Goal: Task Accomplishment & Management: Use online tool/utility

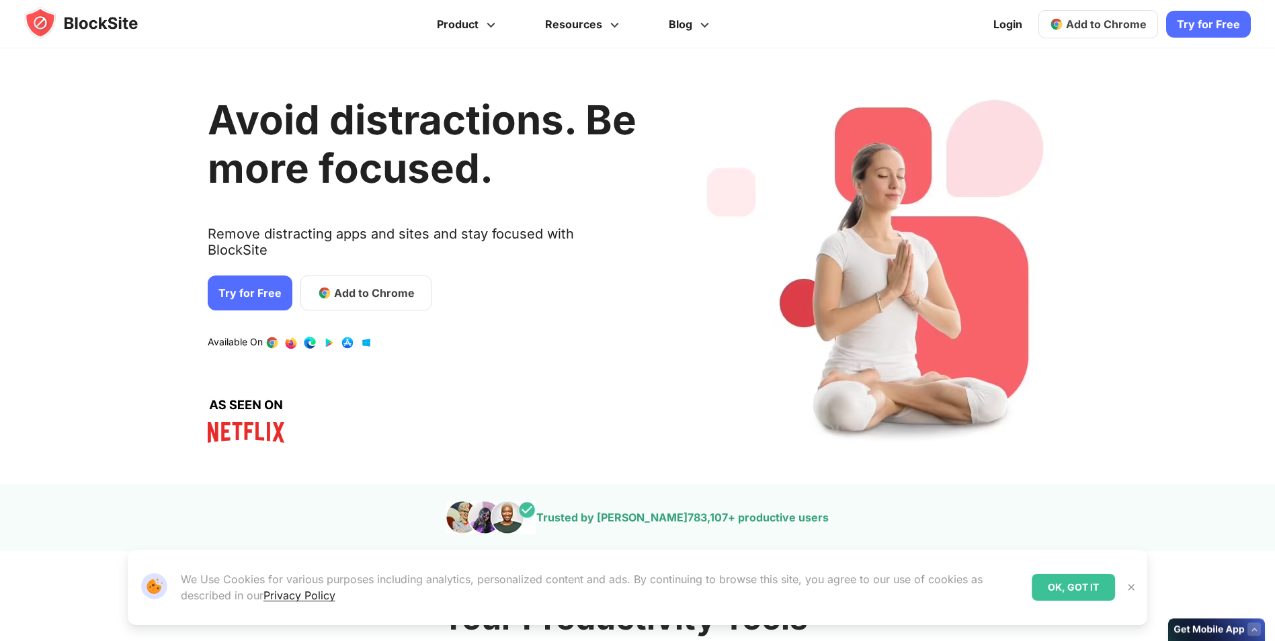
click at [286, 325] on div "Avoid distractions. Be more focused. Remove distracting apps and sites and stay…" at bounding box center [422, 266] width 429 height 395
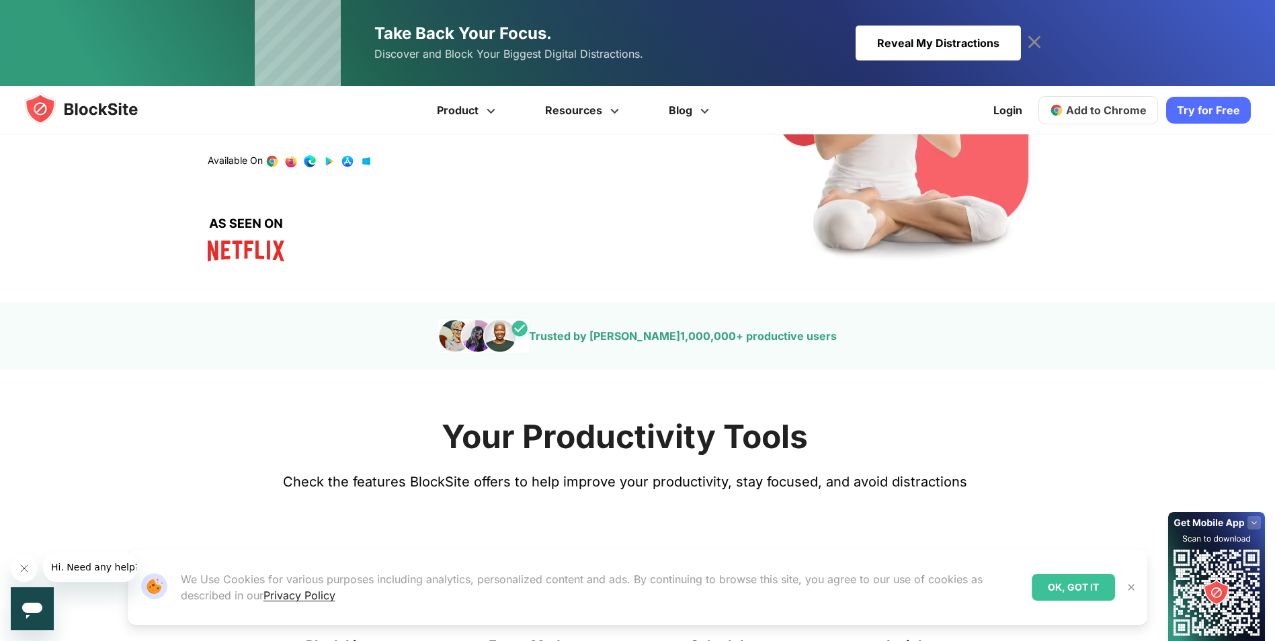
scroll to position [134, 0]
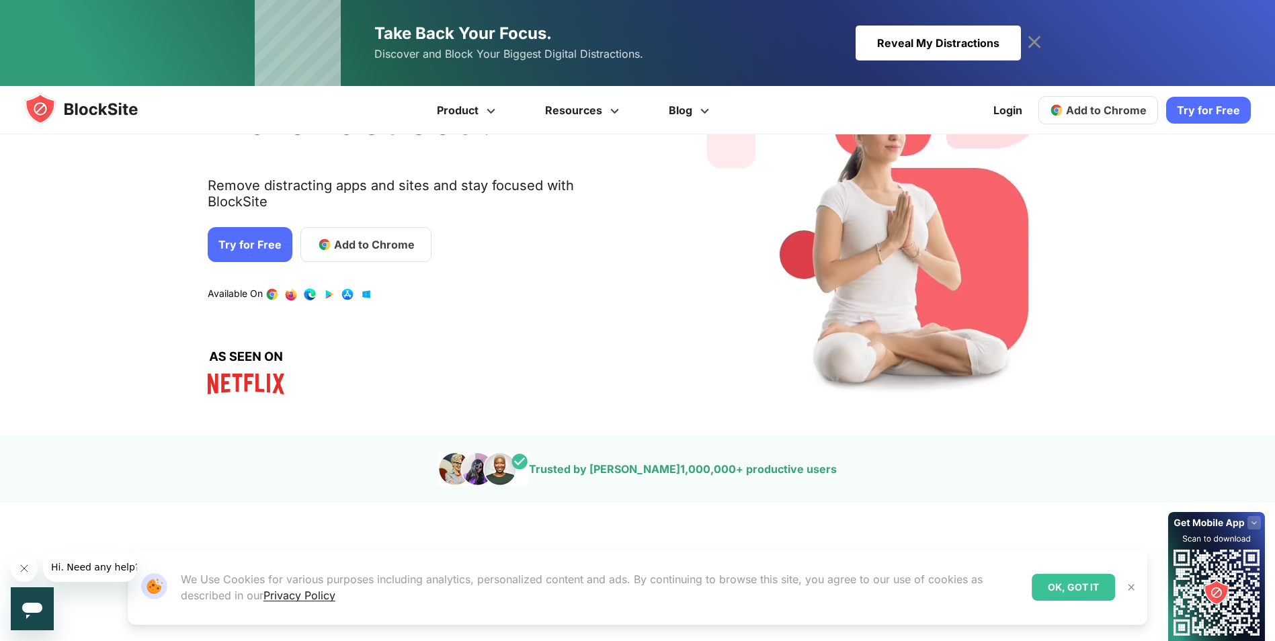
click at [251, 227] on link "Try for Free" at bounding box center [250, 244] width 85 height 35
click at [337, 237] on span "Add to Chrome" at bounding box center [374, 245] width 81 height 16
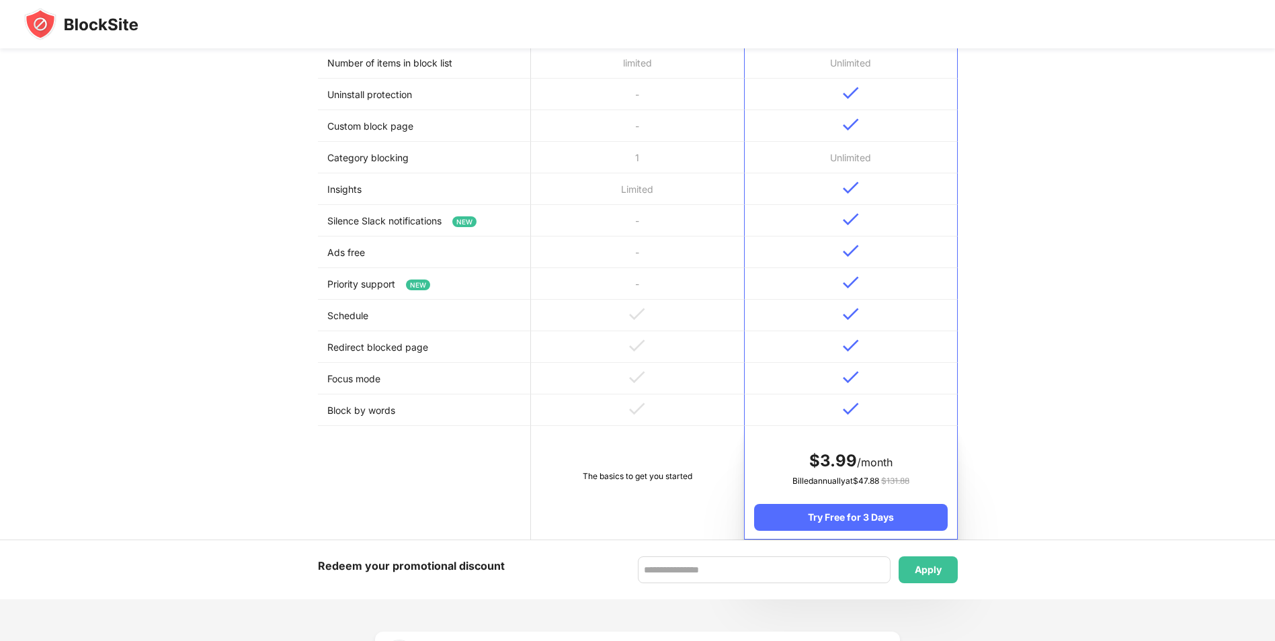
click at [647, 278] on td "-" at bounding box center [637, 284] width 213 height 32
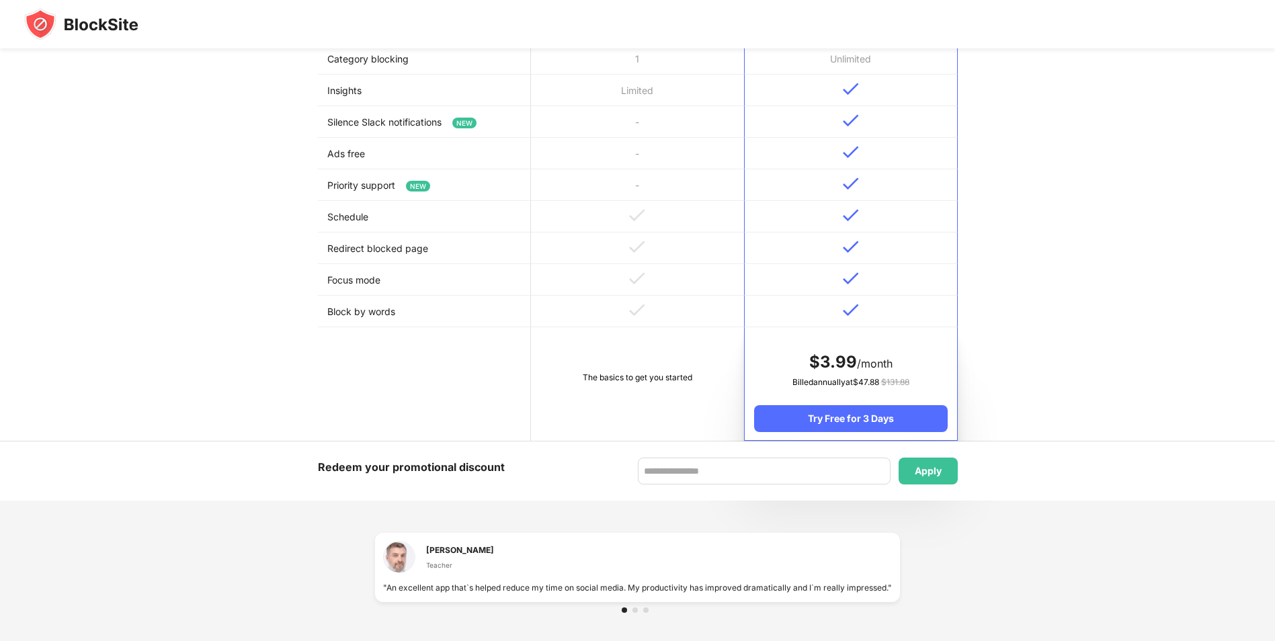
scroll to position [669, 0]
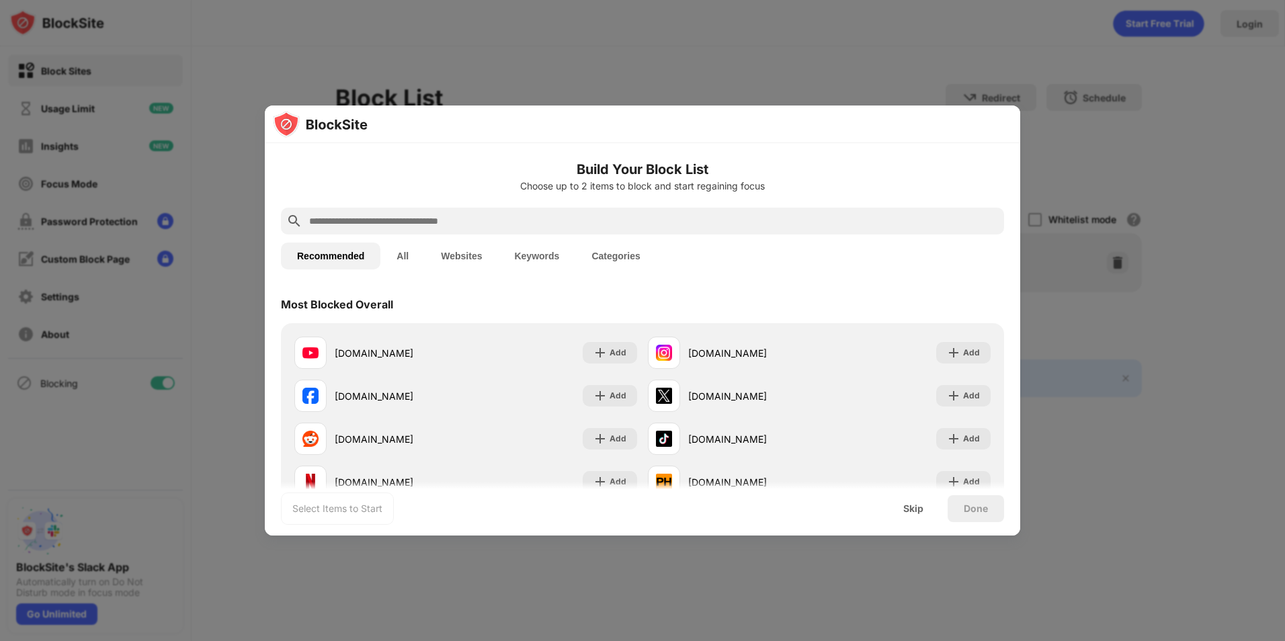
click at [638, 170] on h6 "Build Your Block List" at bounding box center [642, 169] width 723 height 20
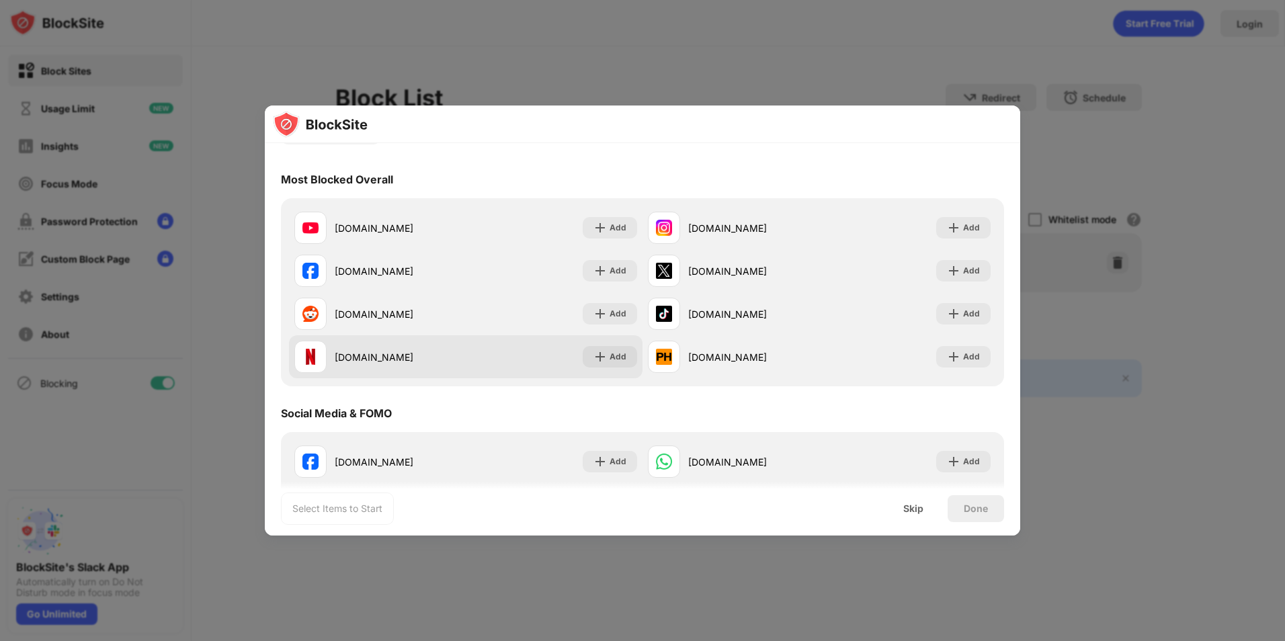
scroll to position [202, 0]
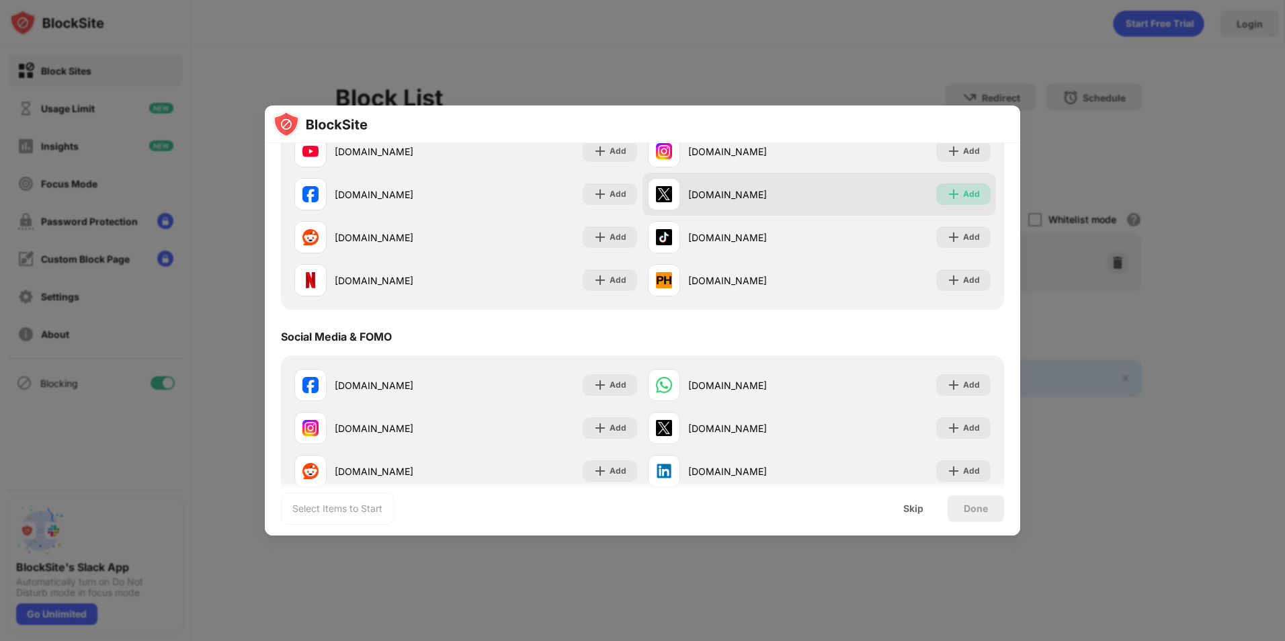
click at [963, 190] on div "Add" at bounding box center [971, 194] width 17 height 13
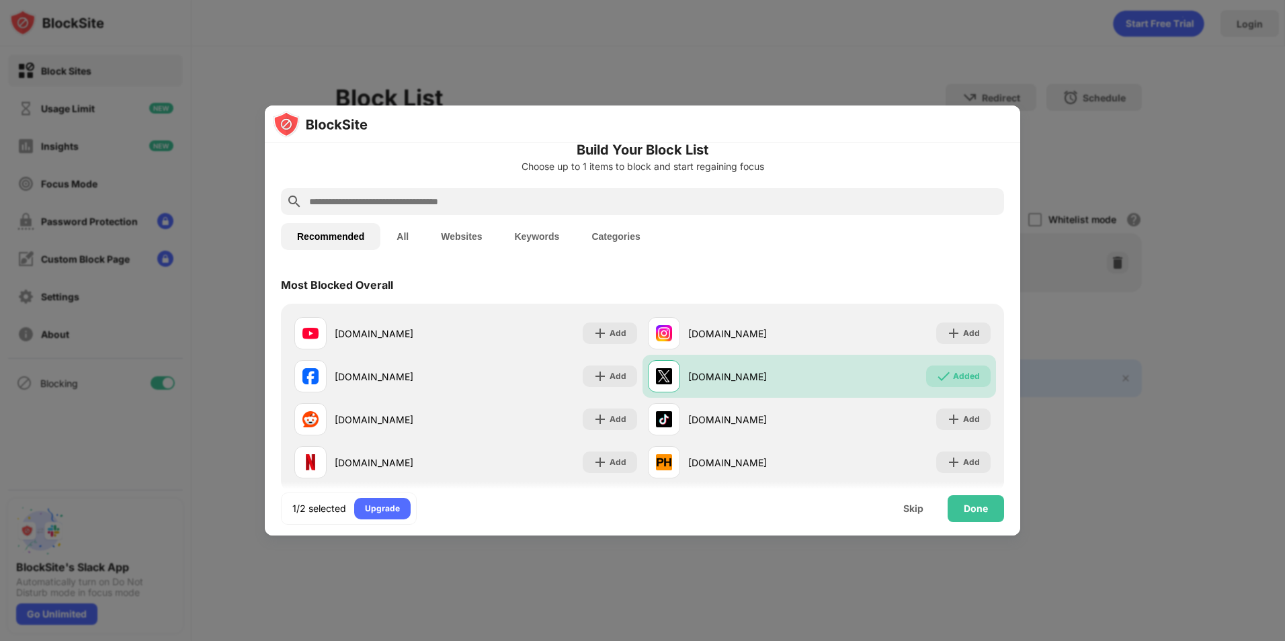
scroll to position [0, 0]
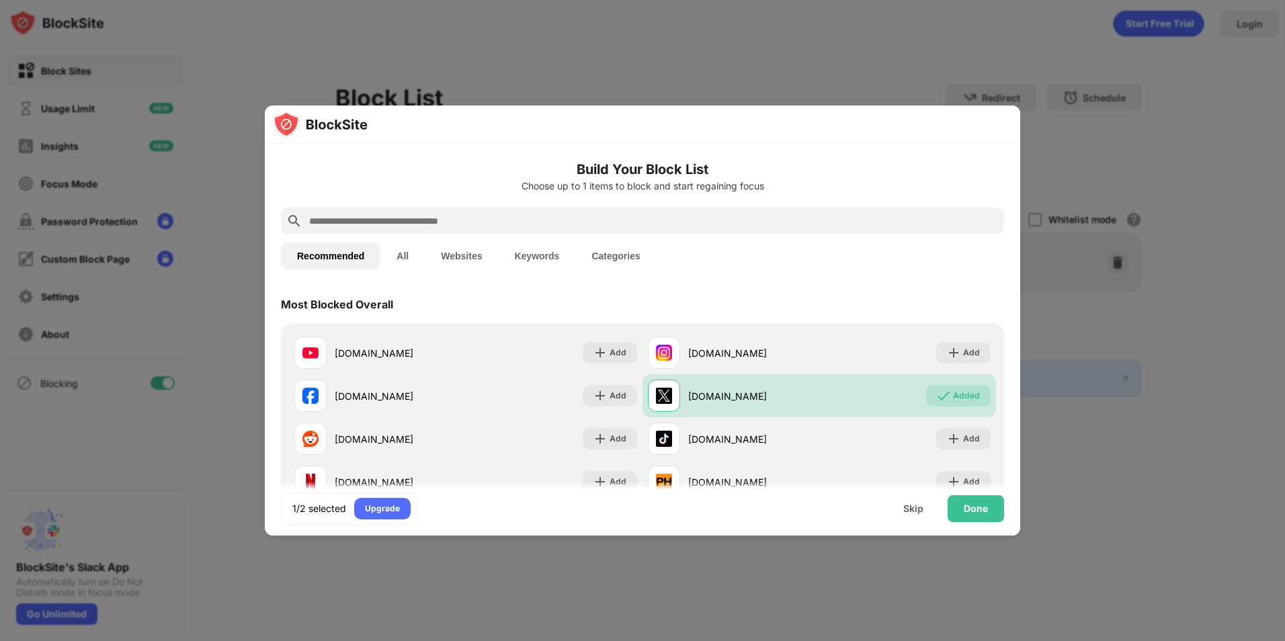
click at [421, 219] on input "text" at bounding box center [653, 221] width 691 height 16
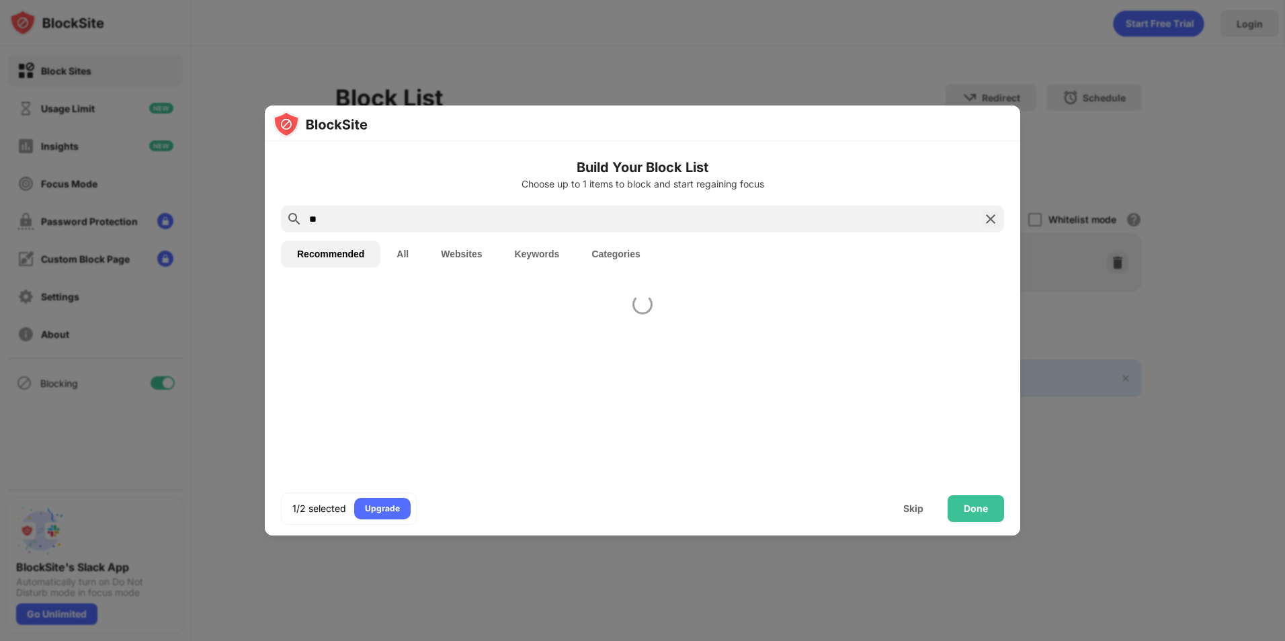
type input "*"
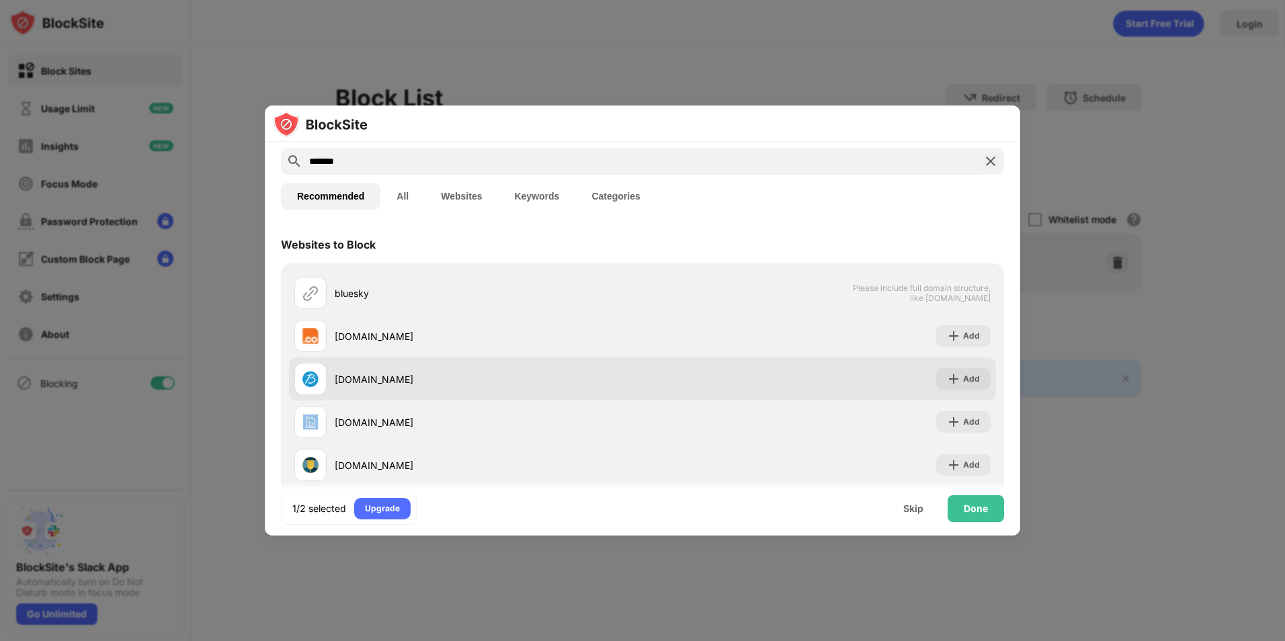
scroll to position [67, 0]
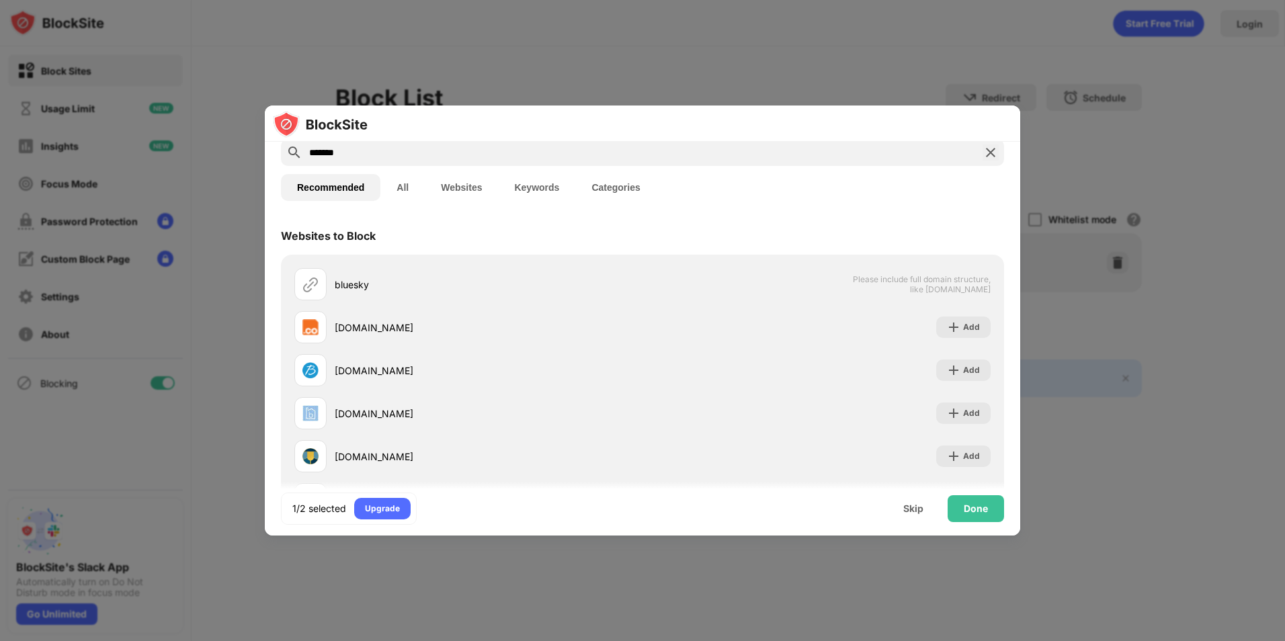
click at [293, 153] on div "*******" at bounding box center [642, 152] width 723 height 27
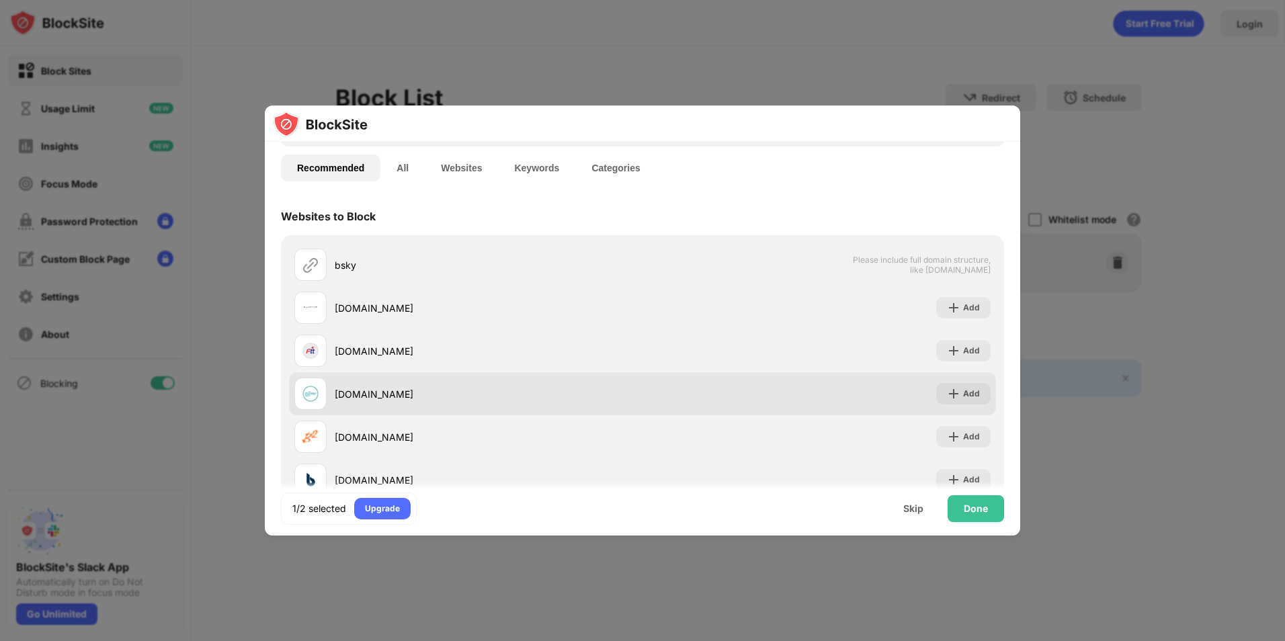
scroll to position [0, 0]
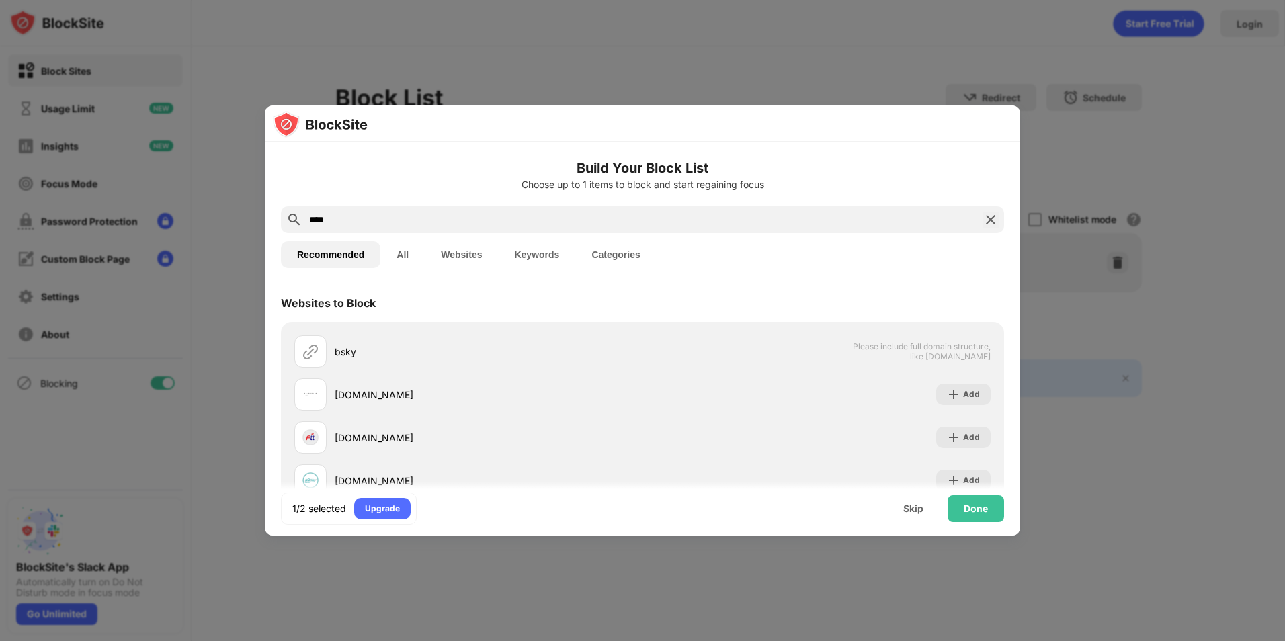
drag, startPoint x: 376, startPoint y: 220, endPoint x: 208, endPoint y: 216, distance: 168.1
click at [196, 640] on div "Build Your Block List Choose up to 1 items to block and start regaining focus *…" at bounding box center [642, 641] width 1285 height 0
paste input "**********"
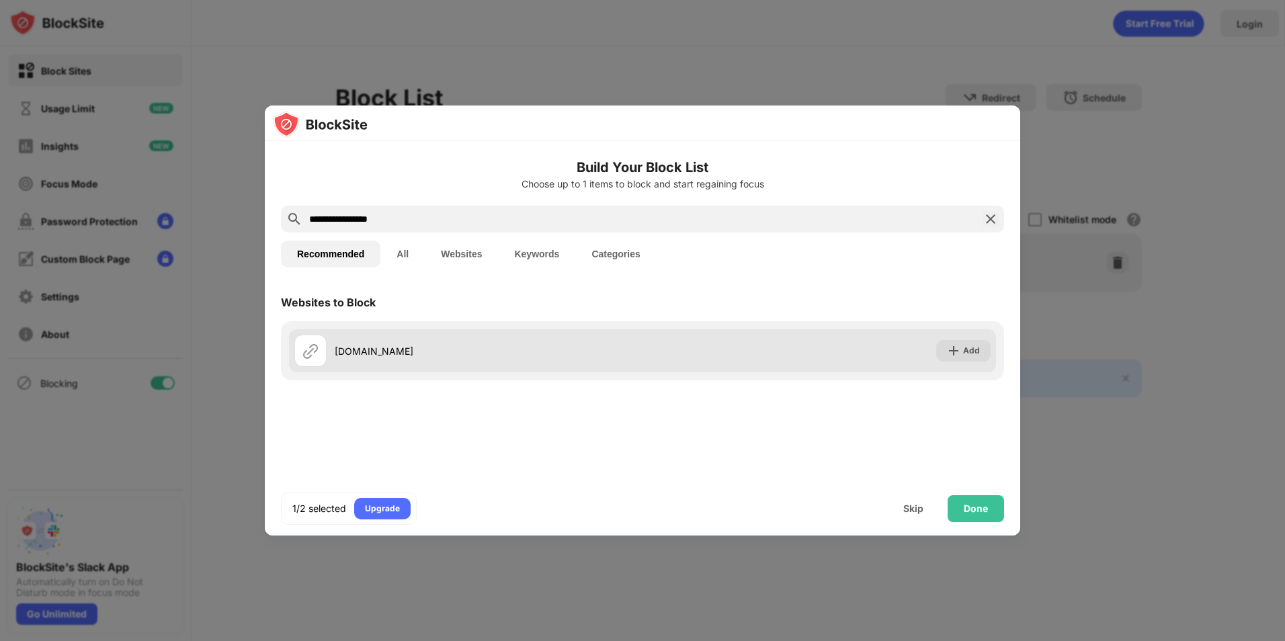
type input "**********"
click at [958, 348] on img at bounding box center [953, 350] width 13 height 13
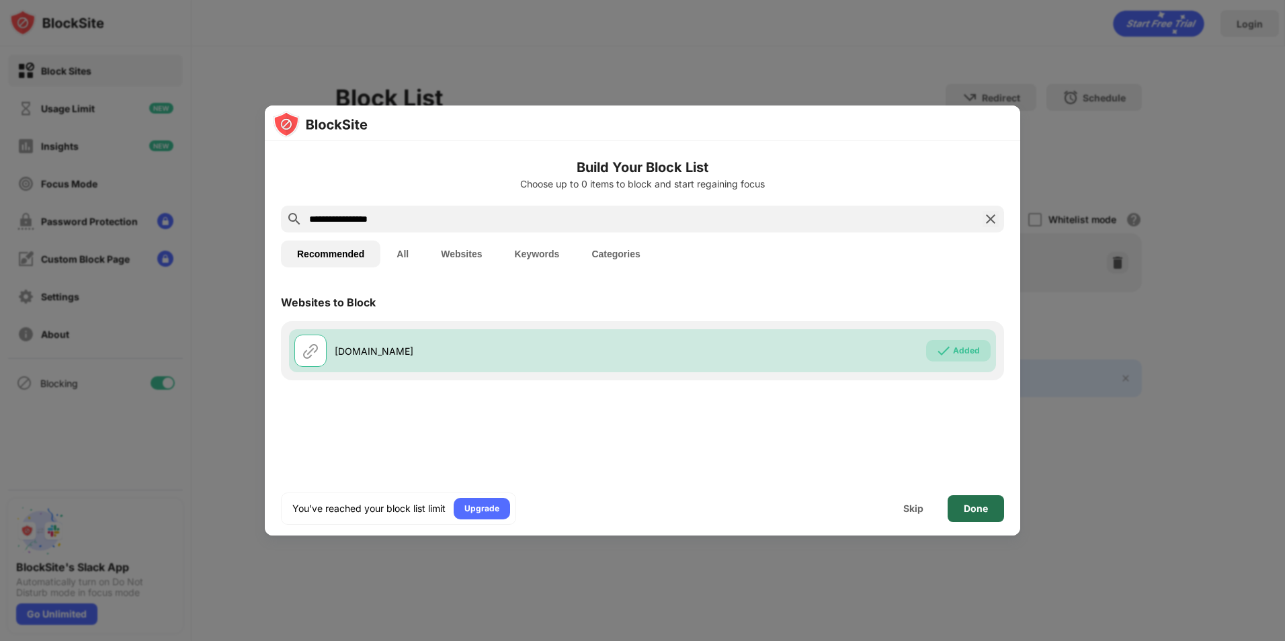
click at [966, 503] on div "Done" at bounding box center [976, 508] width 24 height 11
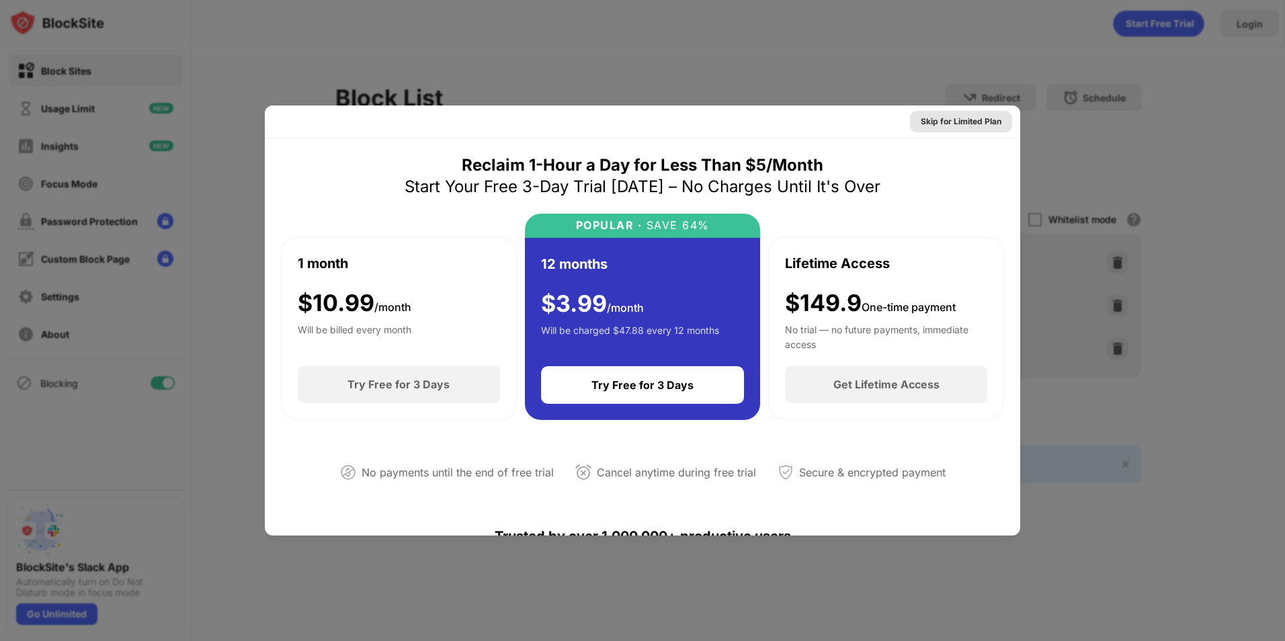
click at [958, 123] on div "Skip for Limited Plan" at bounding box center [961, 121] width 81 height 13
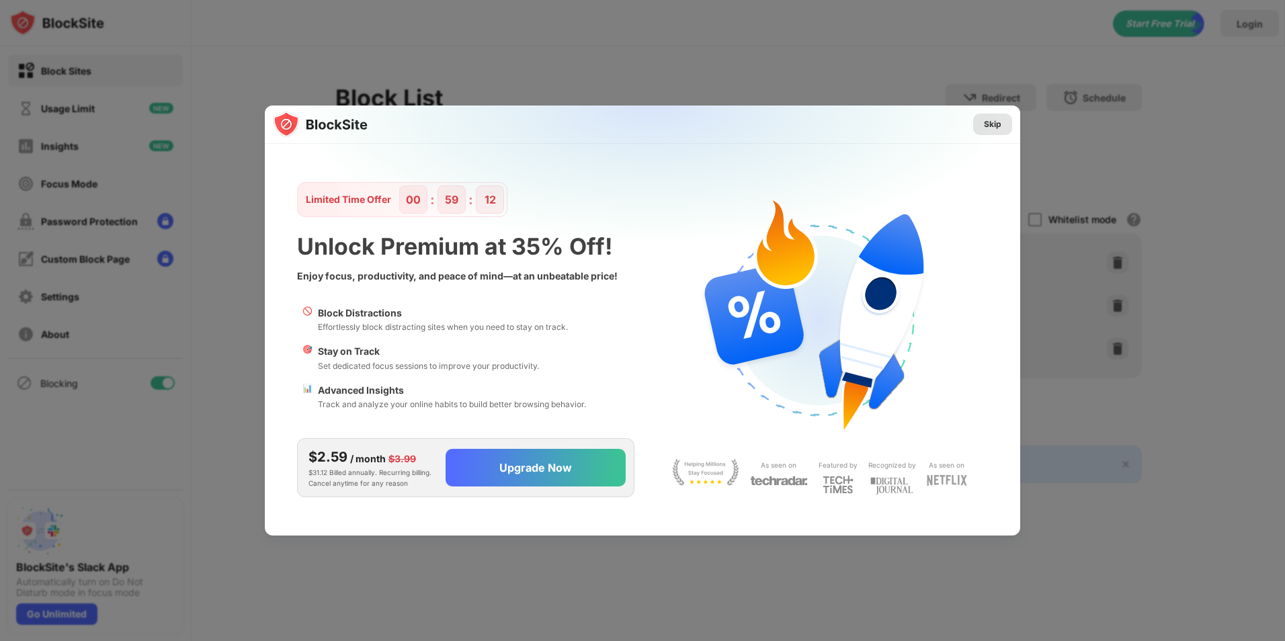
click at [986, 123] on div "Skip" at bounding box center [992, 124] width 17 height 13
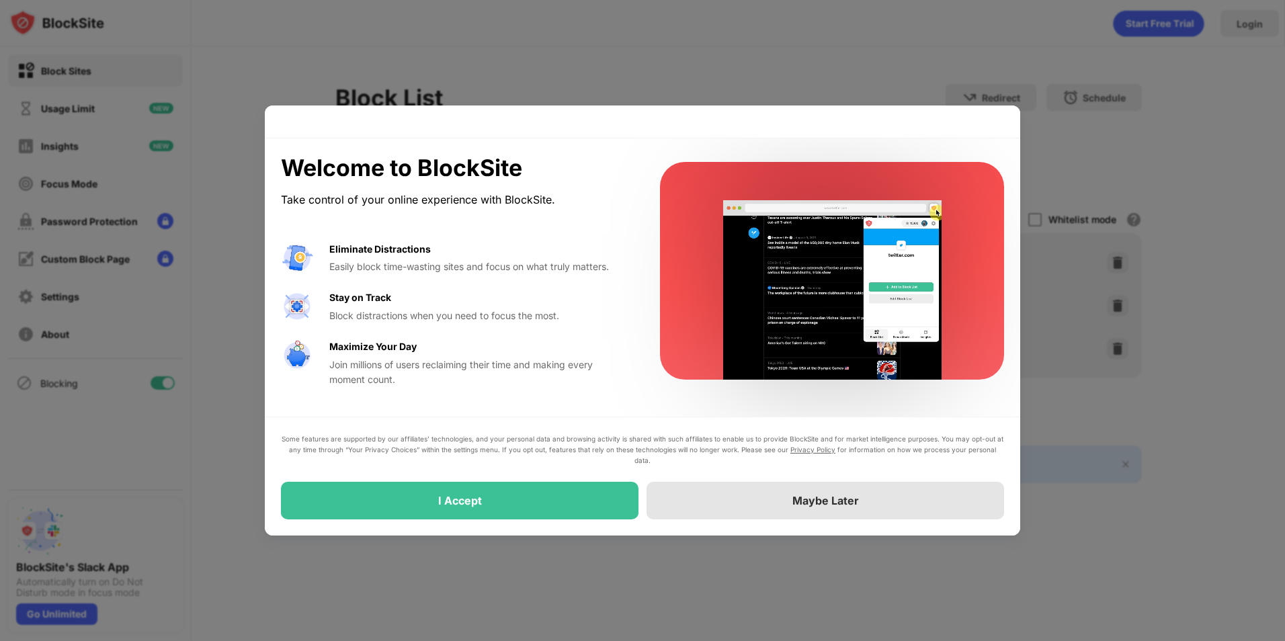
click at [744, 501] on div "Maybe Later" at bounding box center [826, 501] width 358 height 38
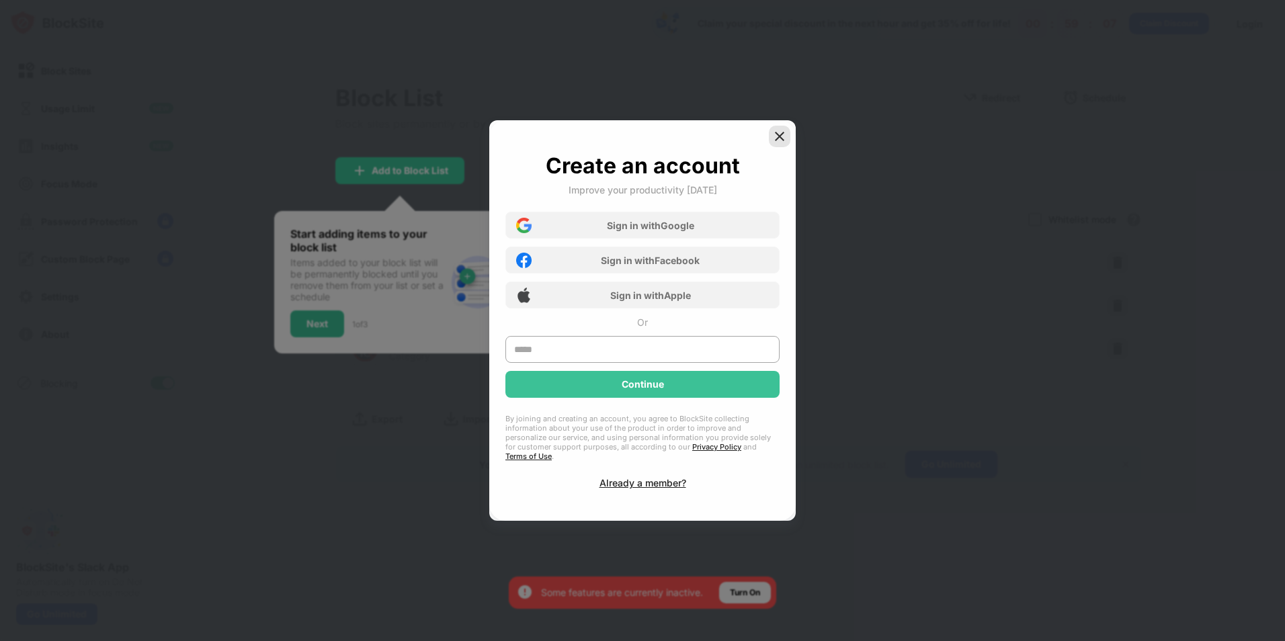
click at [784, 142] on img at bounding box center [779, 136] width 13 height 13
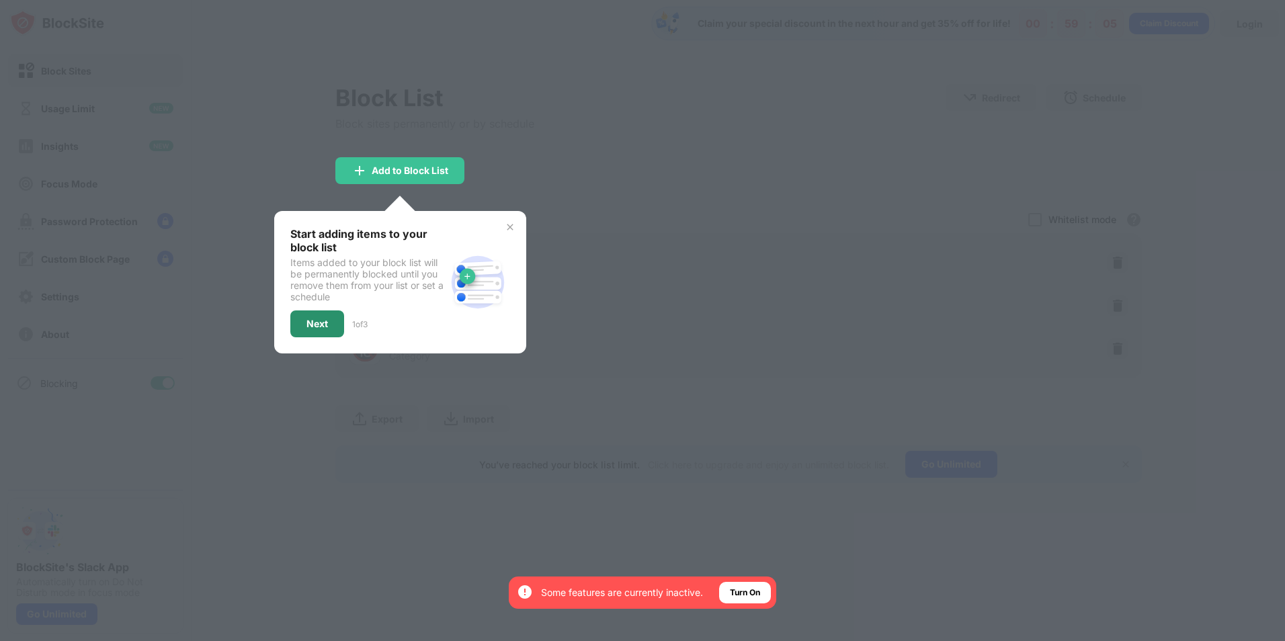
click at [333, 332] on div "Next" at bounding box center [317, 323] width 54 height 27
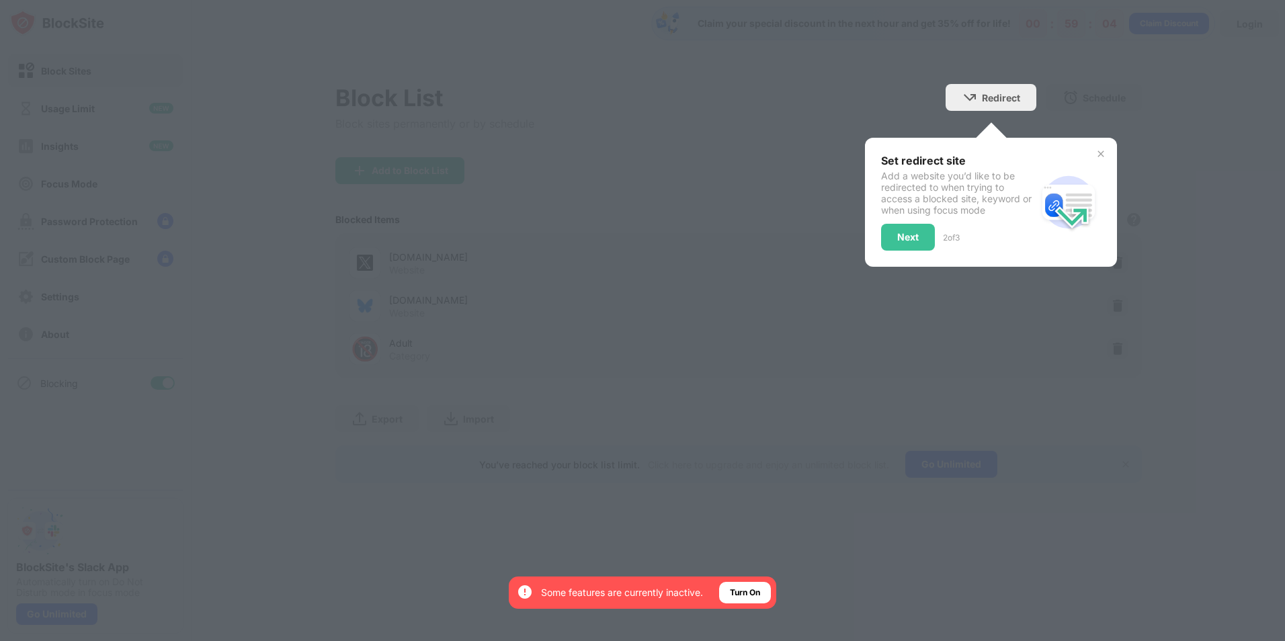
click at [717, 167] on div at bounding box center [642, 320] width 1285 height 641
click at [1102, 158] on img at bounding box center [1100, 154] width 11 height 11
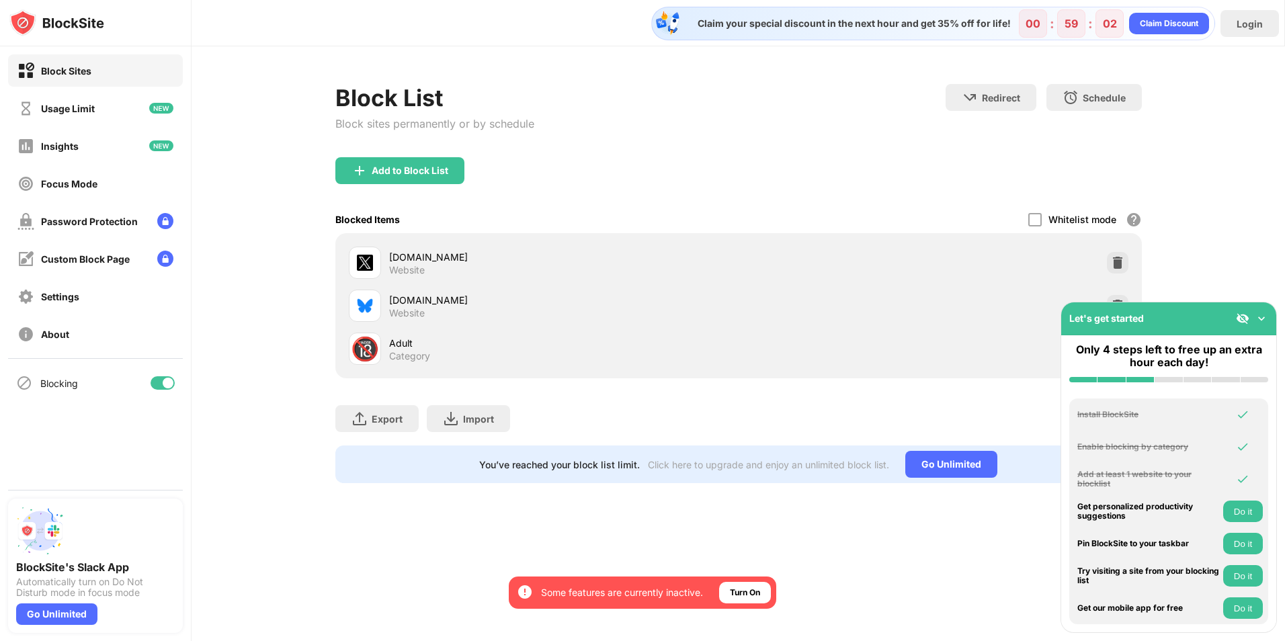
click at [1258, 319] on img at bounding box center [1261, 318] width 13 height 13
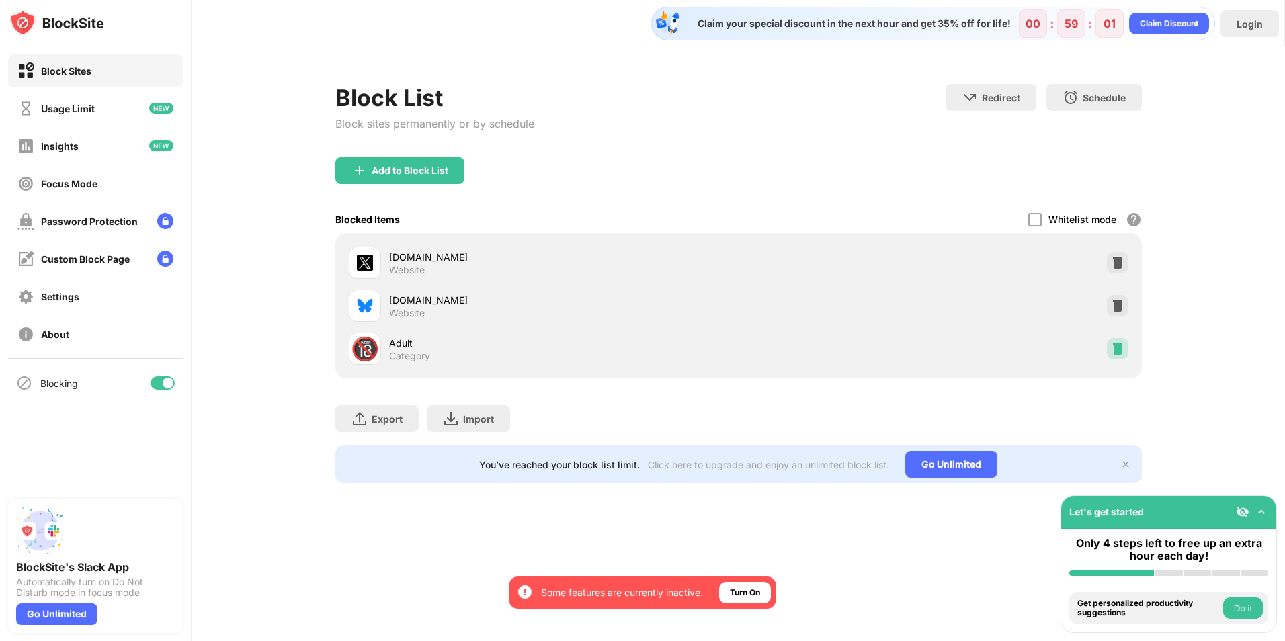
click at [1122, 347] on img at bounding box center [1117, 348] width 13 height 13
